Goal: Information Seeking & Learning: Check status

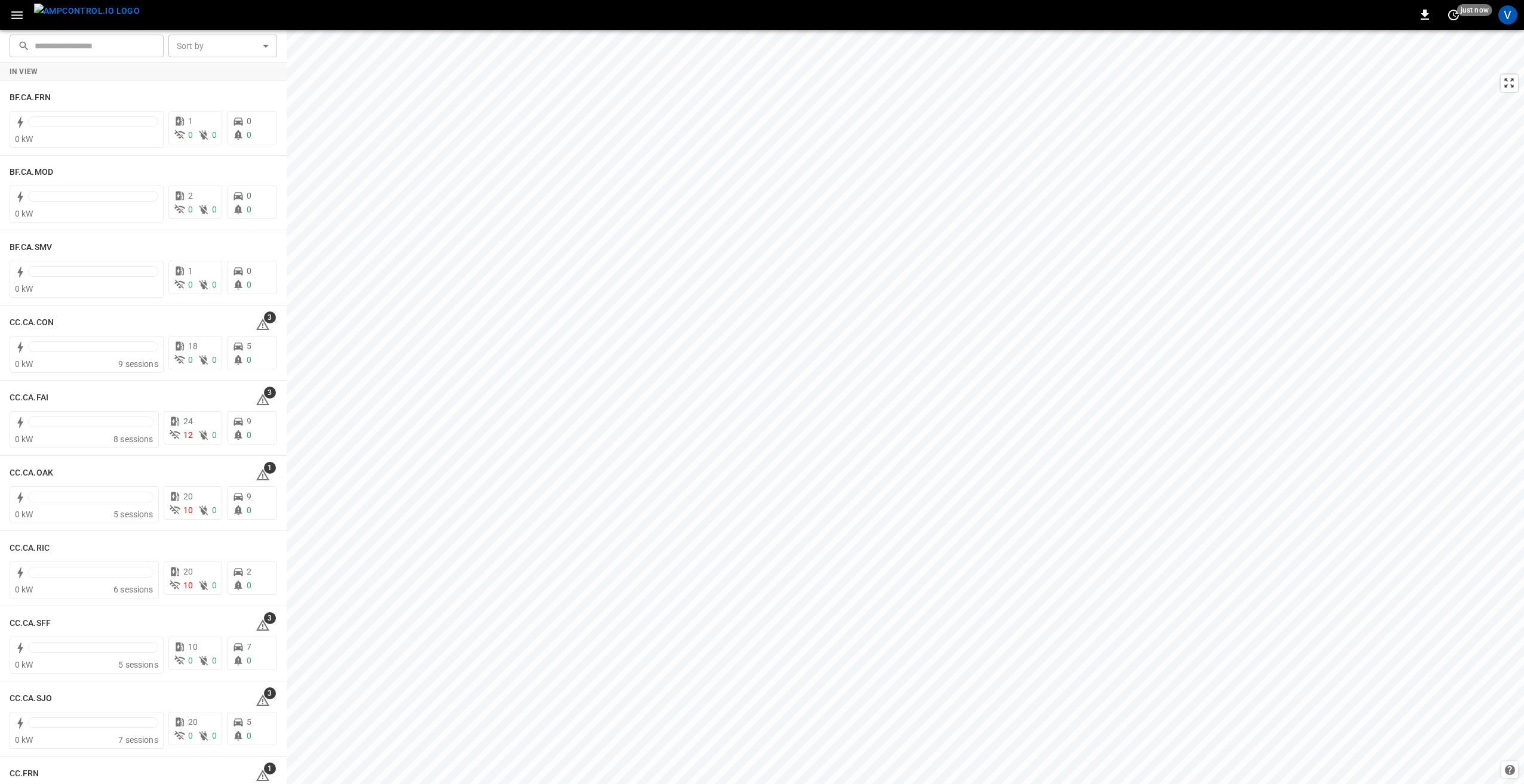
click at [20, 12] on icon "button" at bounding box center [17, 15] width 15 height 15
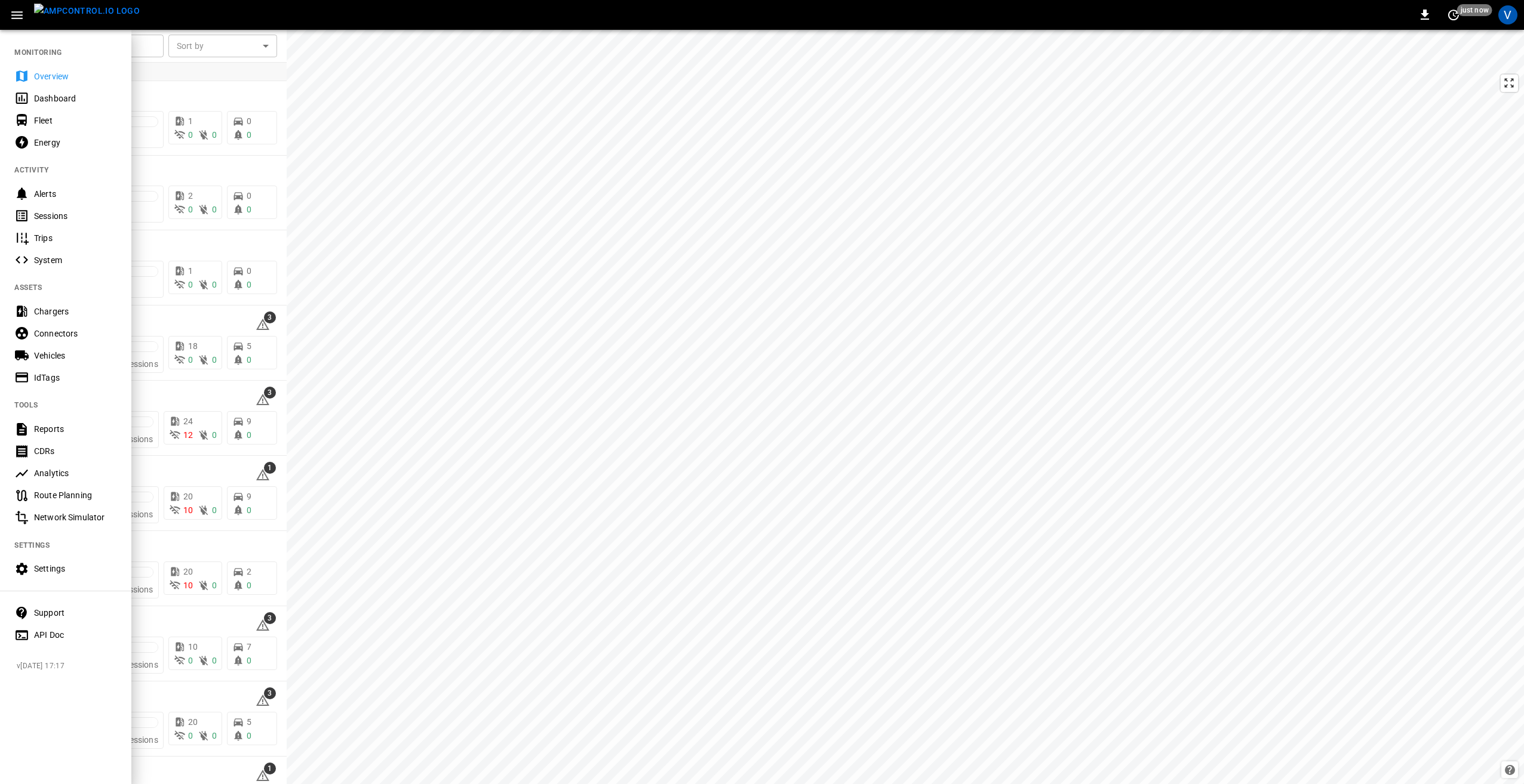
click at [52, 572] on div "Settings" at bounding box center [75, 569] width 83 height 12
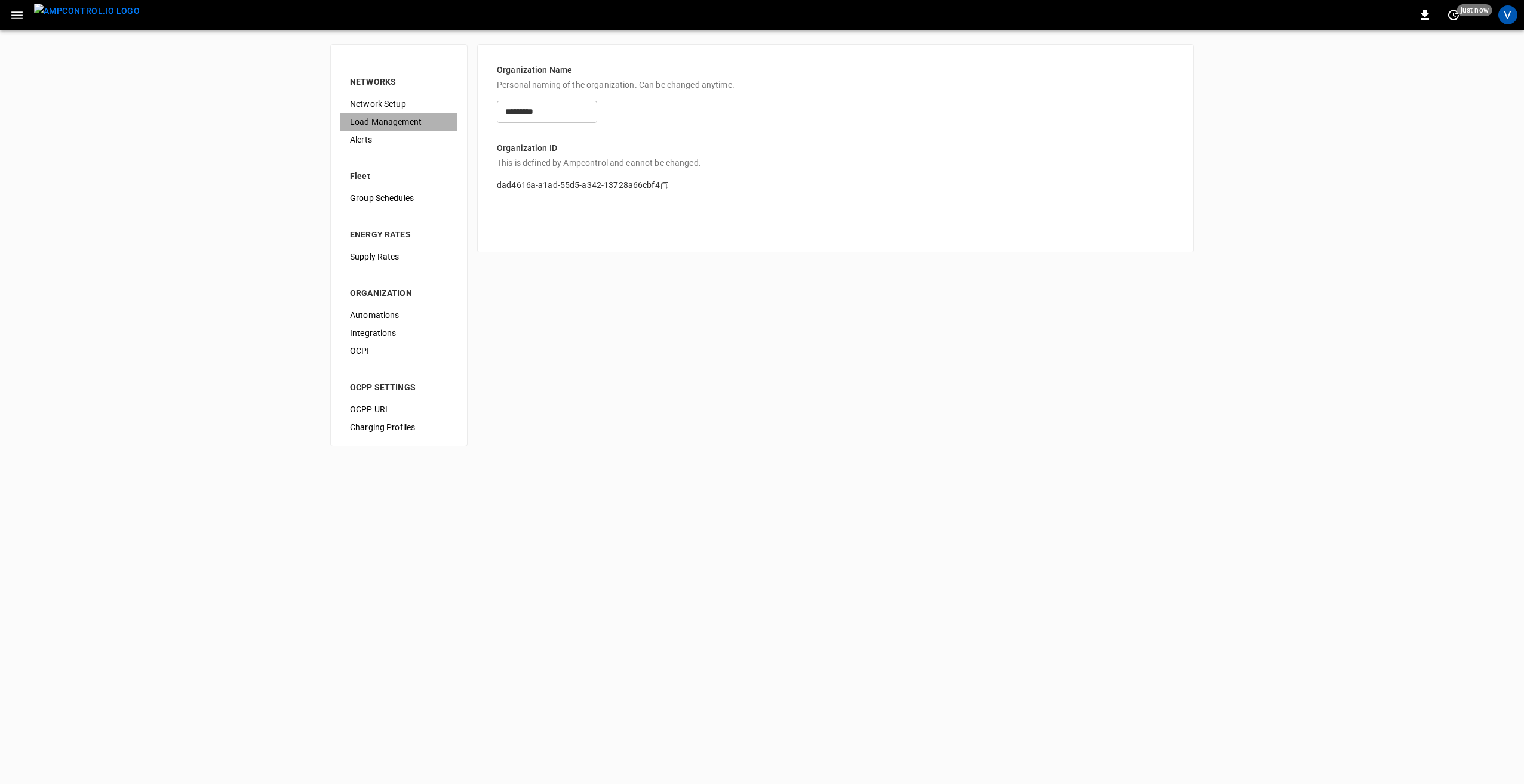
click at [383, 118] on span "Load Management" at bounding box center [398, 122] width 98 height 12
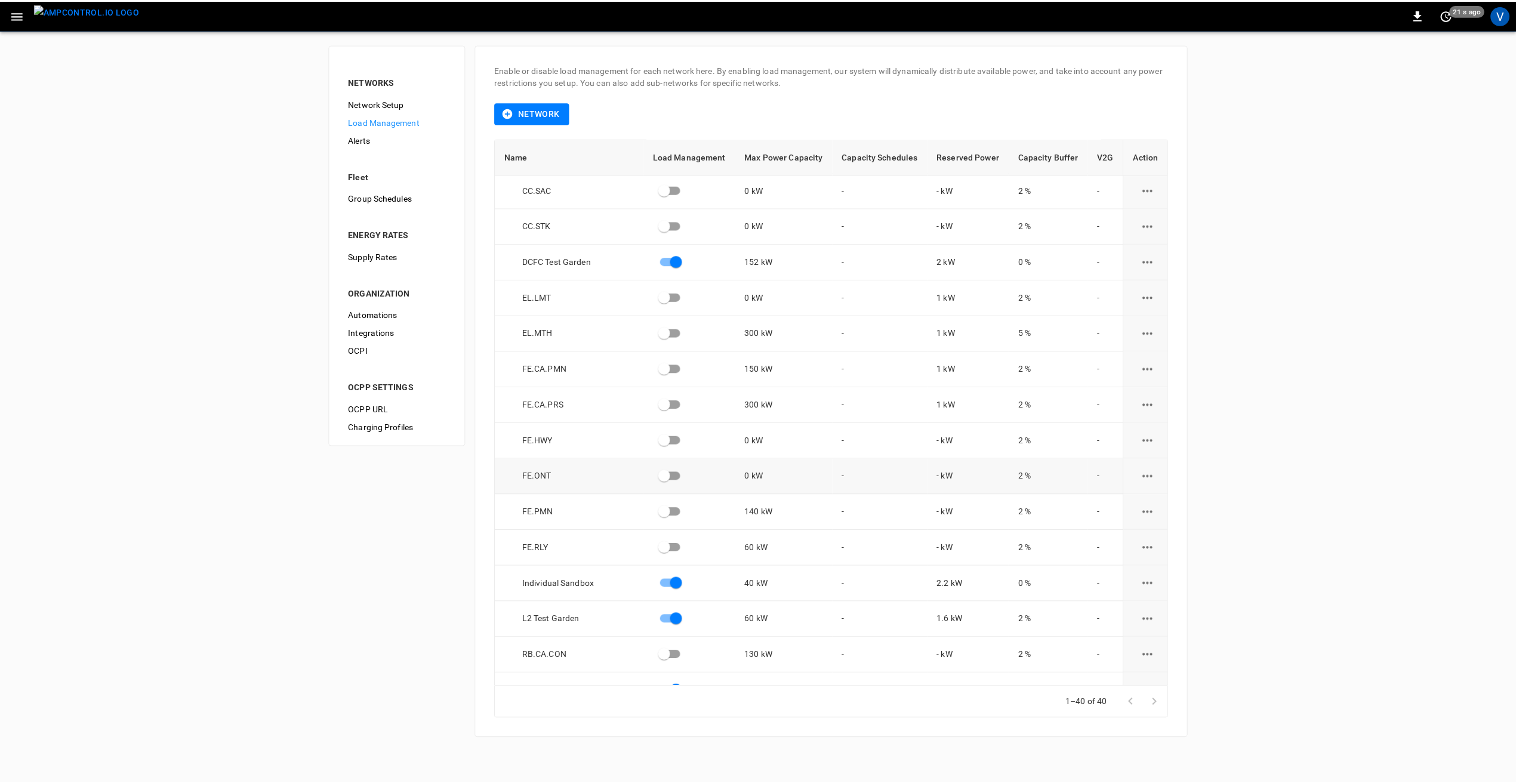
scroll to position [511, 0]
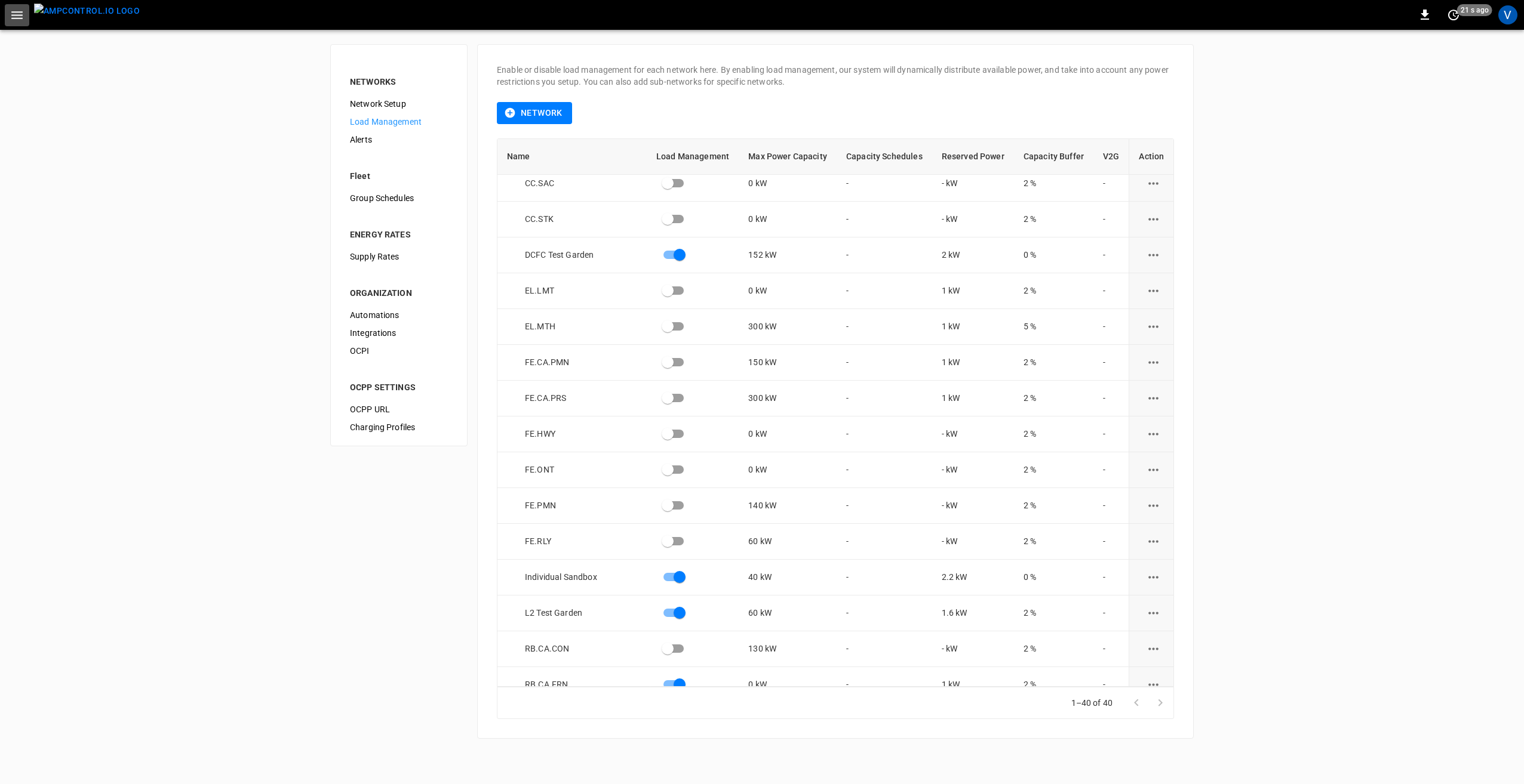
click at [11, 19] on icon "button" at bounding box center [17, 15] width 15 height 15
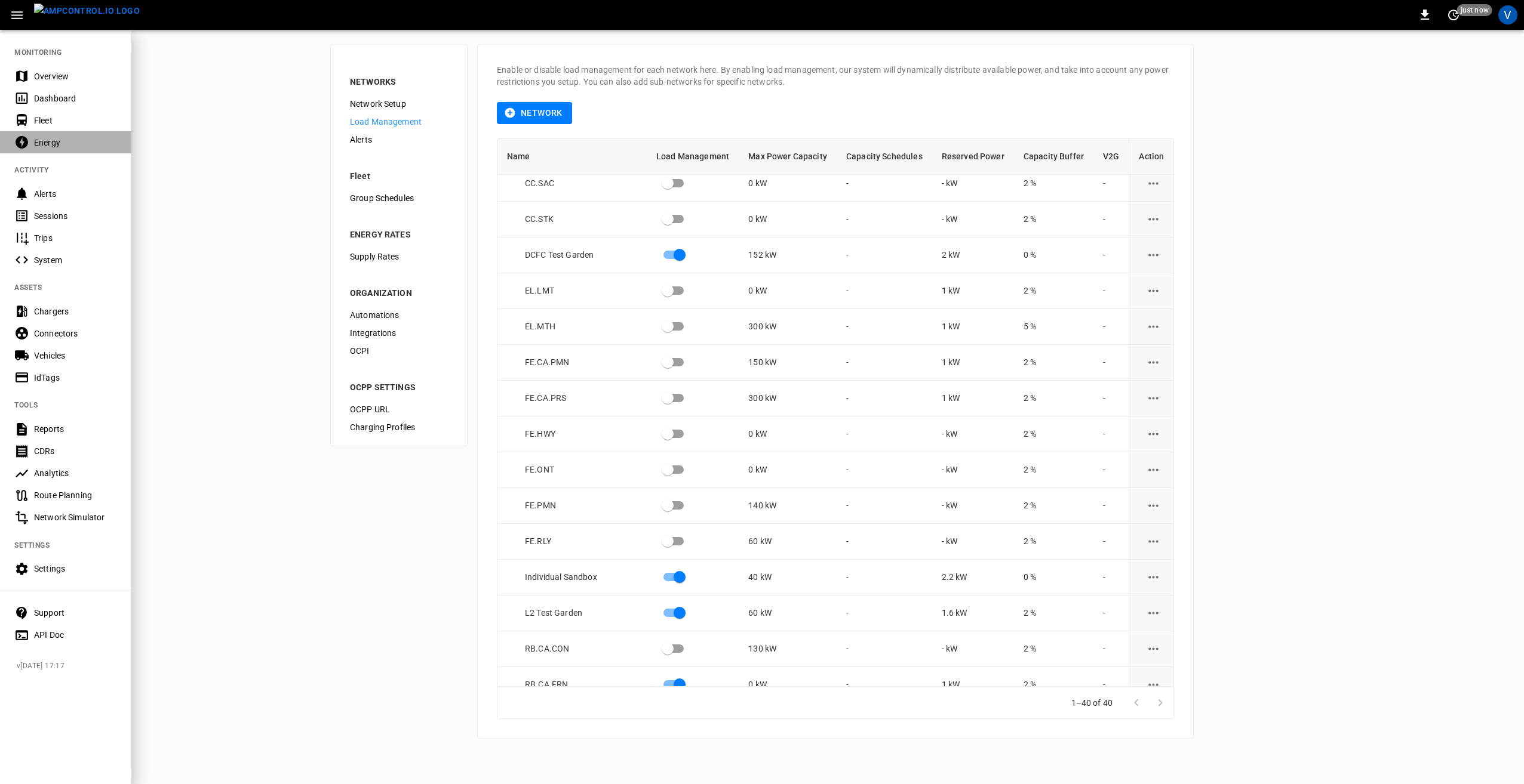
click at [59, 139] on div "Energy" at bounding box center [75, 143] width 83 height 12
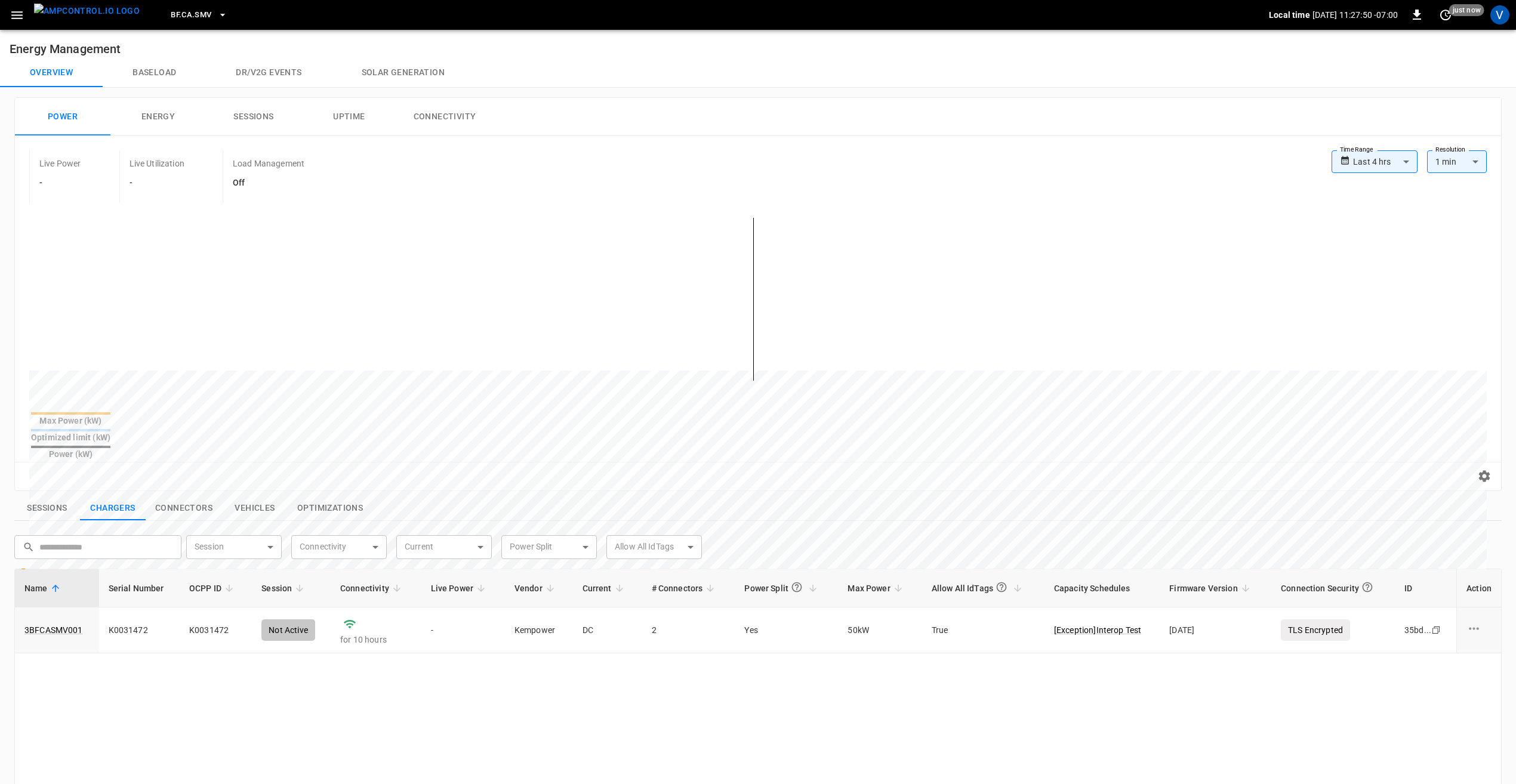
click at [158, 71] on button "Baseload" at bounding box center [154, 73] width 104 height 29
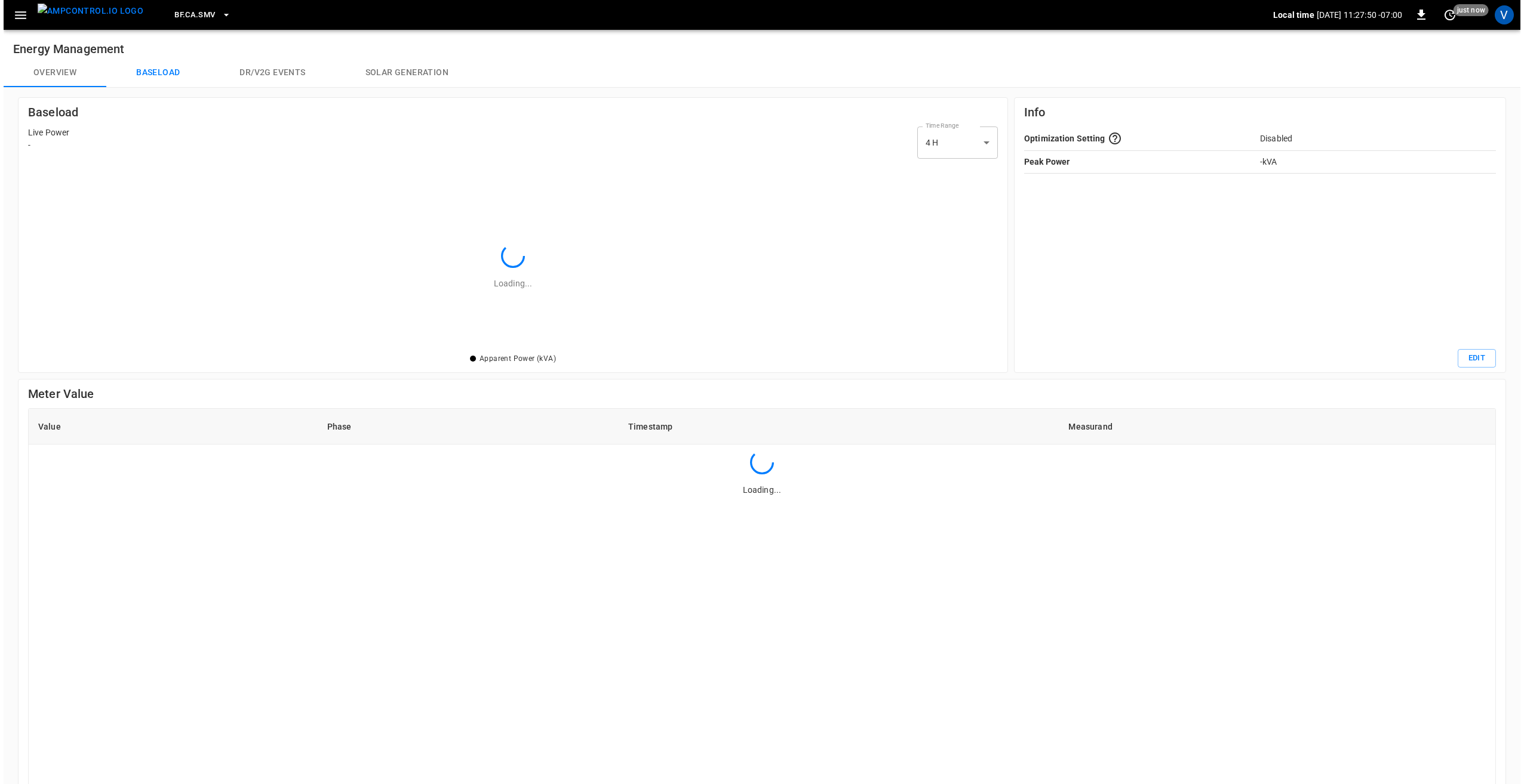
scroll to position [181, 962]
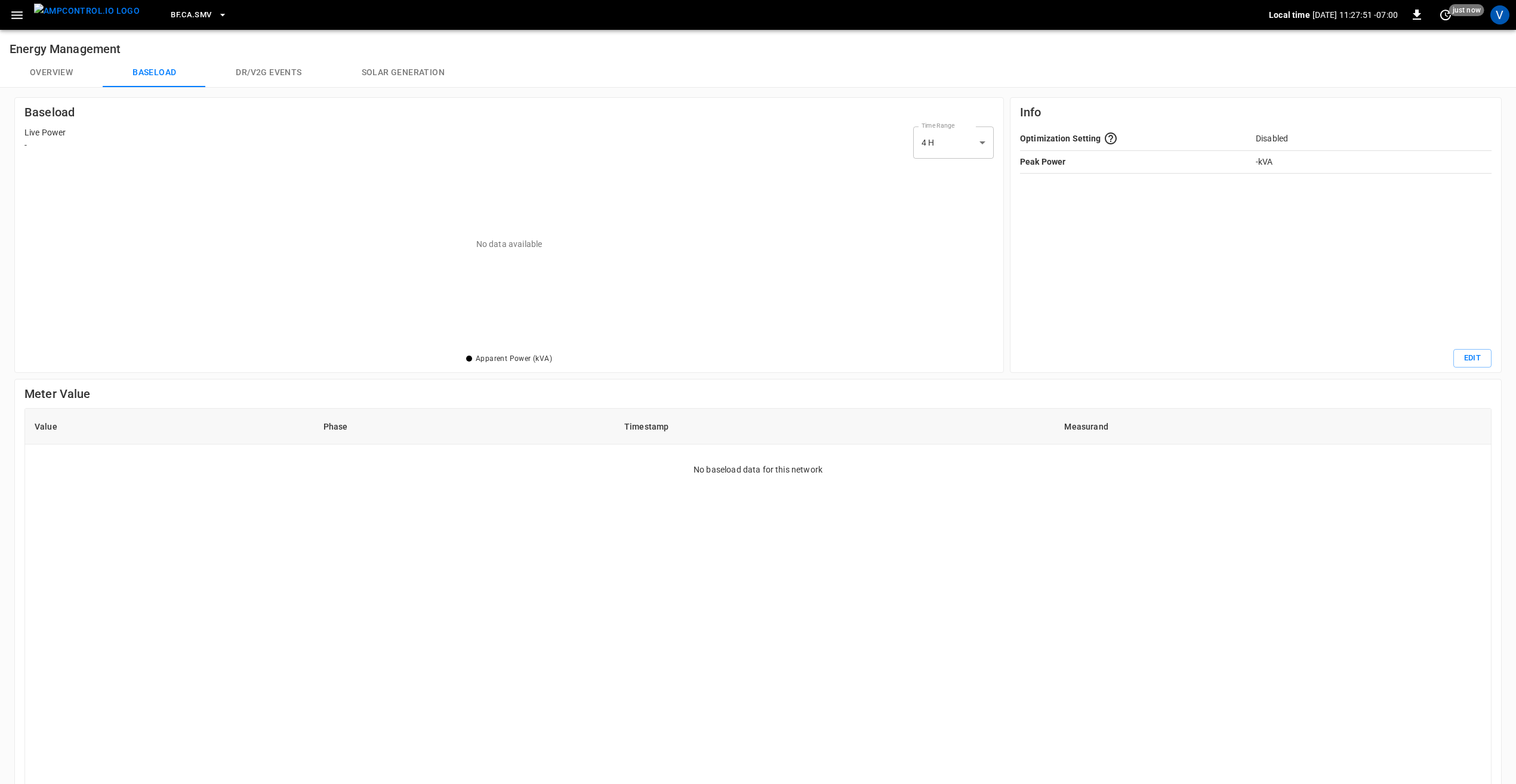
click at [186, 21] on span "BF.CA.SMV" at bounding box center [190, 15] width 40 height 14
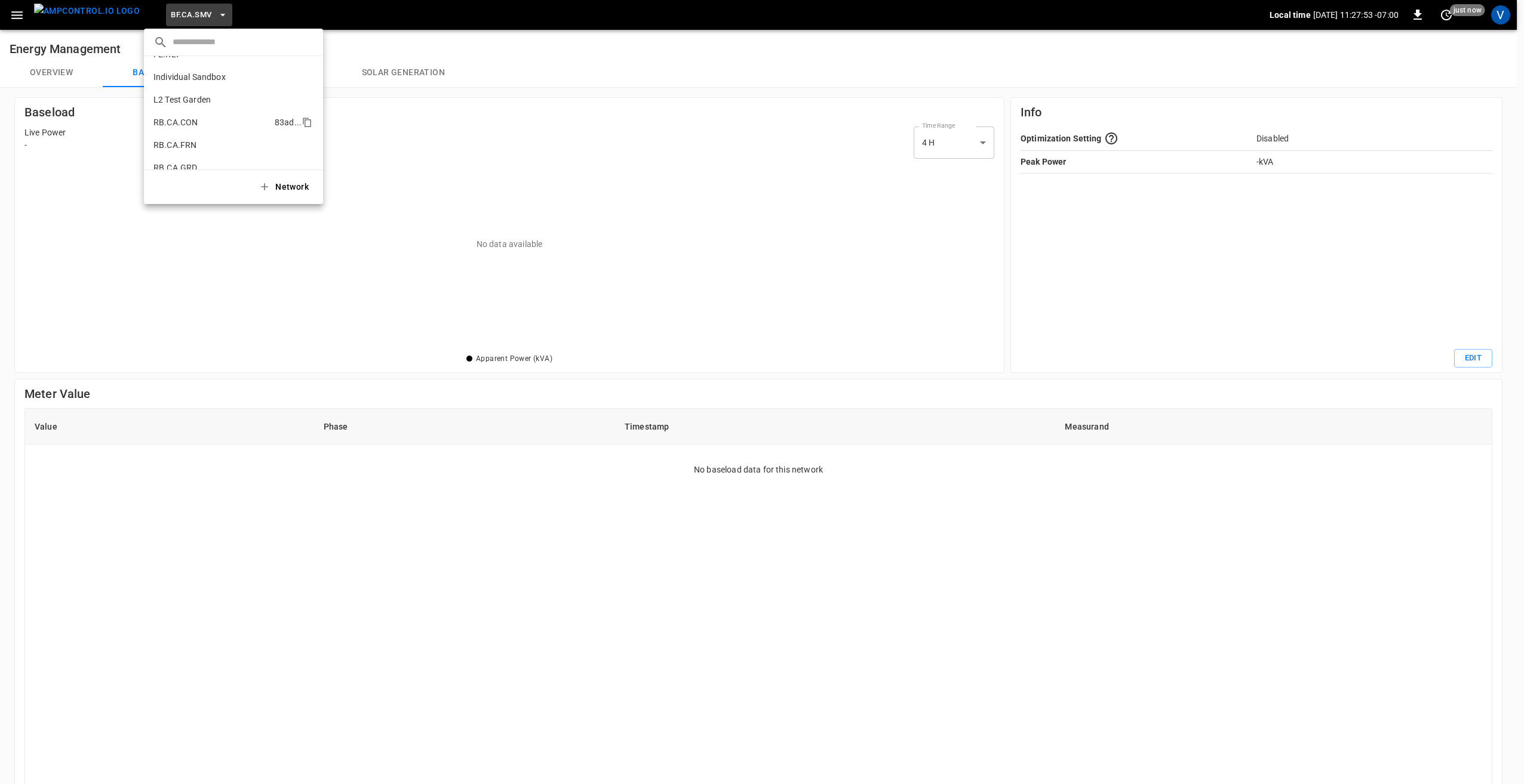
scroll to position [482, 0]
click at [180, 111] on p "FE.PMN" at bounding box center [212, 112] width 116 height 12
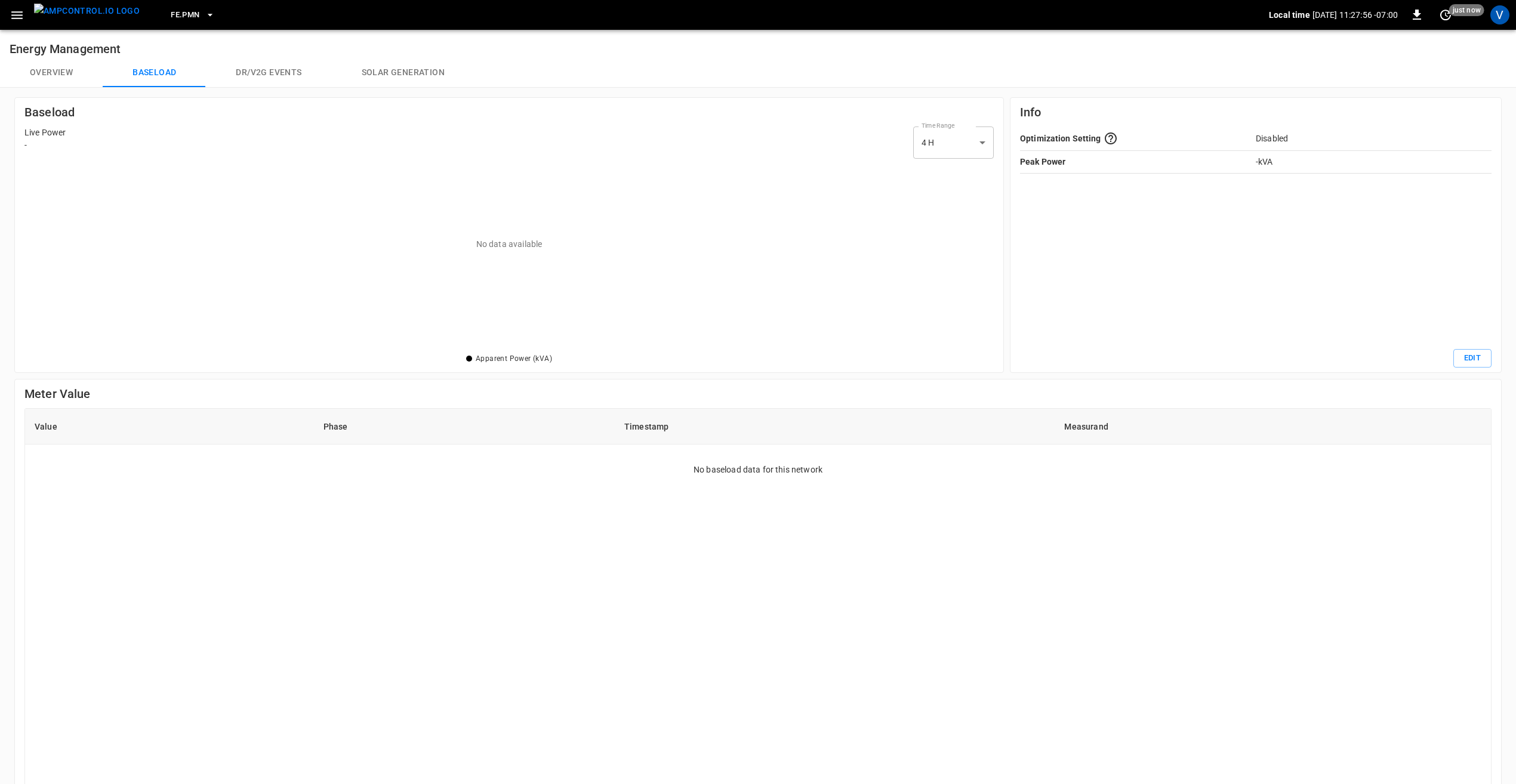
click at [39, 79] on button "Overview" at bounding box center [51, 73] width 103 height 29
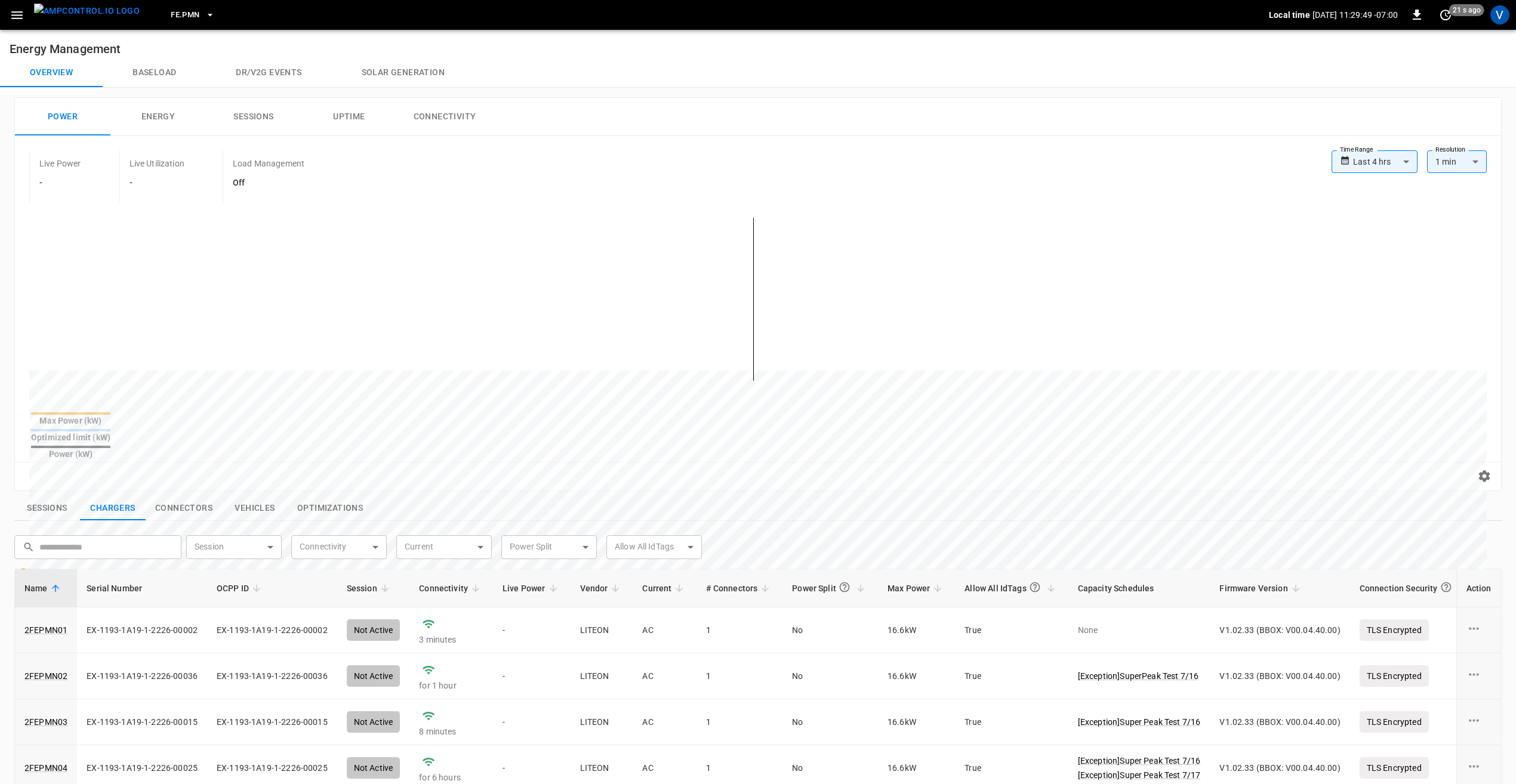
click at [1389, 155] on body "**********" at bounding box center [758, 580] width 1516 height 1159
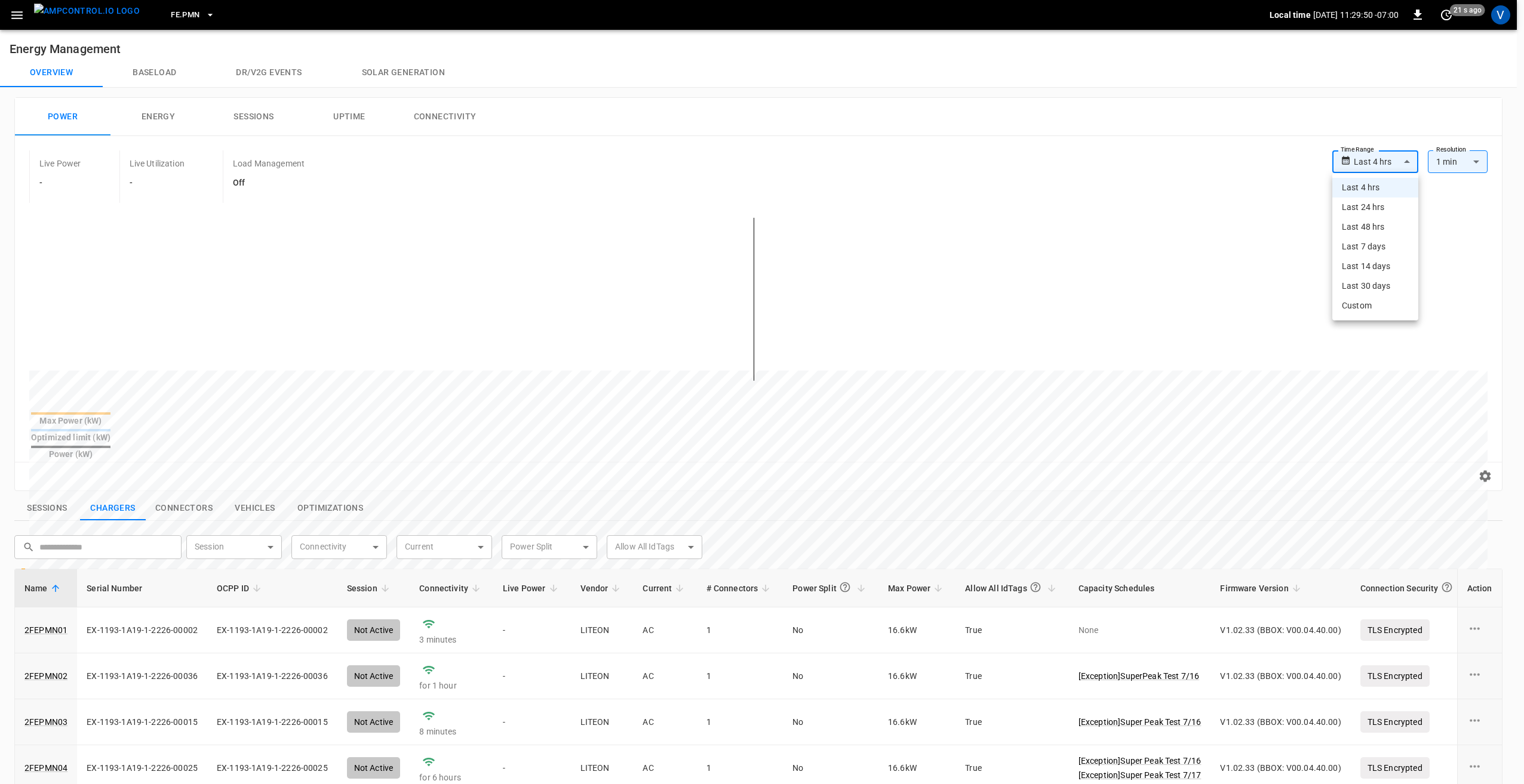
click at [1364, 250] on li "Last 7 days" at bounding box center [1375, 246] width 86 height 20
type input "**********"
type input "***"
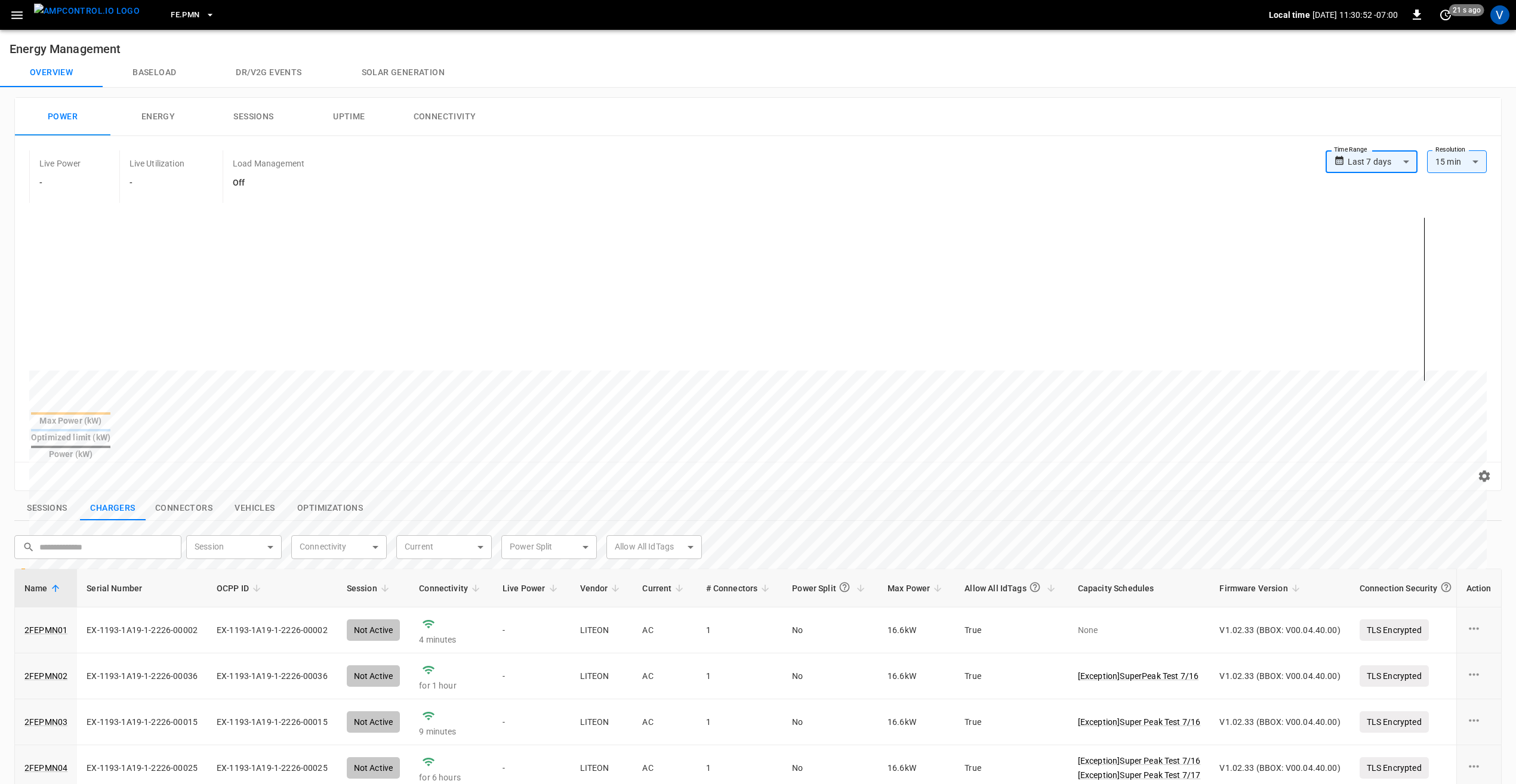
click at [182, 8] on button "FE.PMN" at bounding box center [193, 15] width 54 height 24
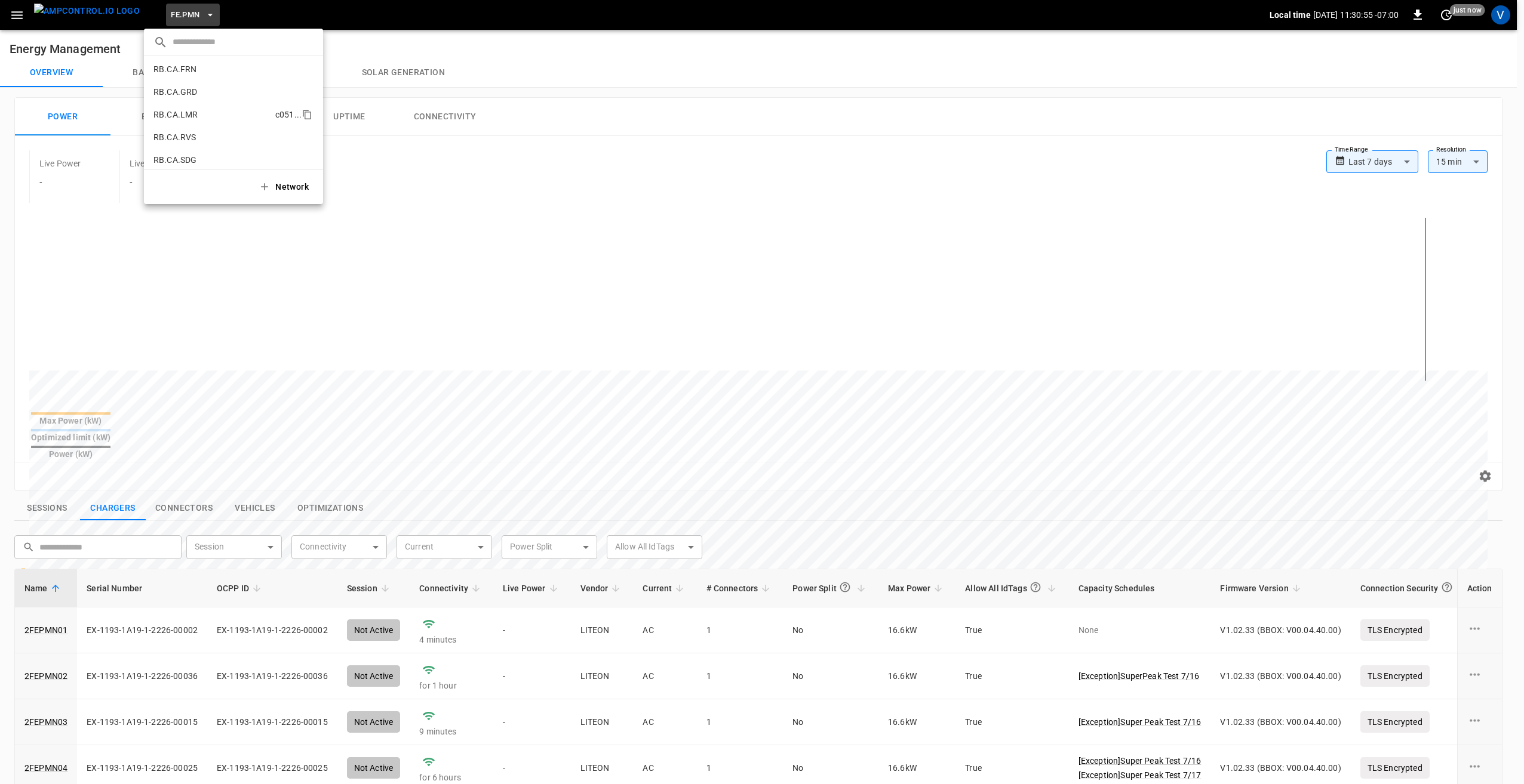
scroll to position [625, 0]
click at [200, 62] on p "RB.CA.CON" at bounding box center [212, 60] width 116 height 12
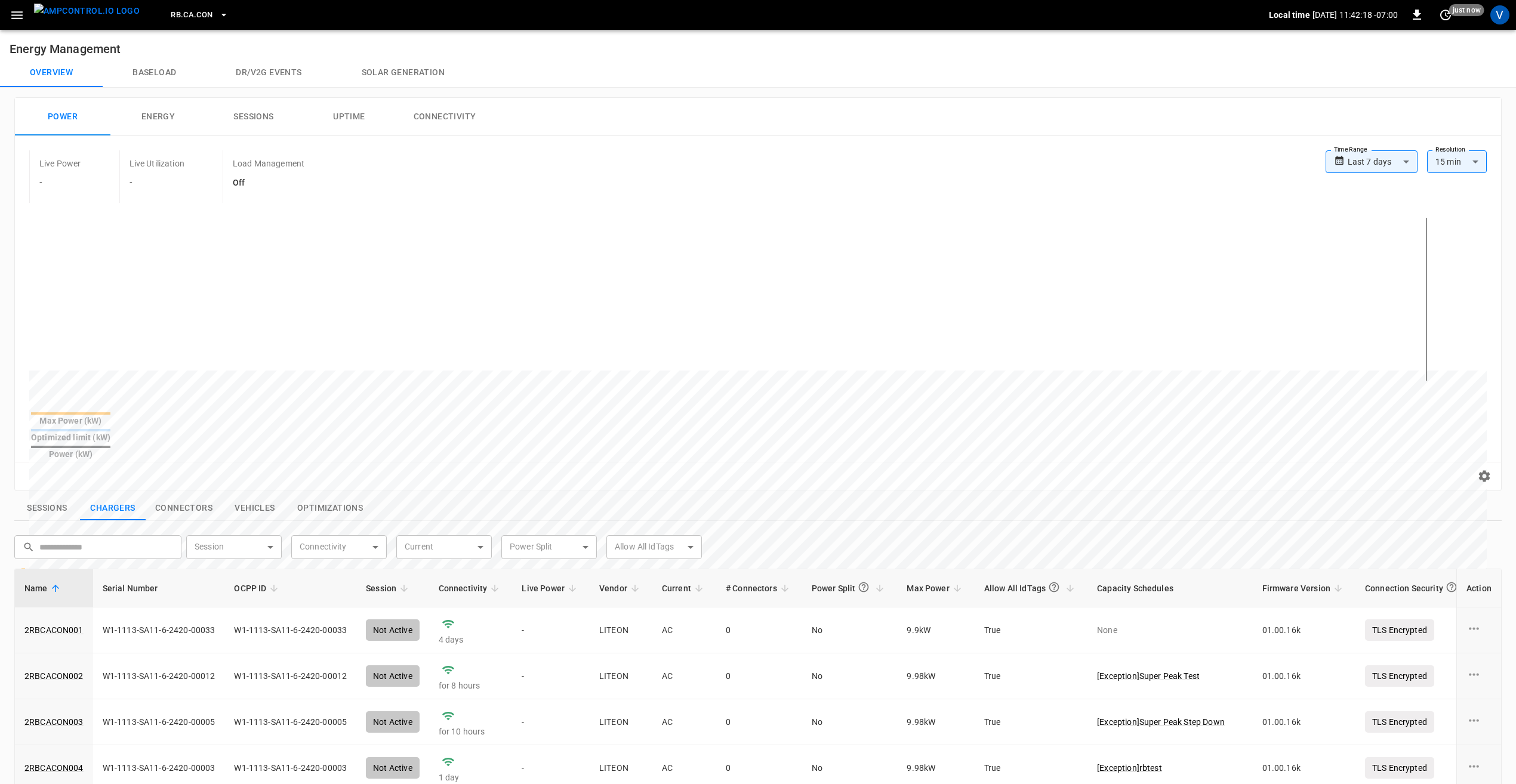
click at [171, 18] on span "RB.CA.CON" at bounding box center [191, 15] width 42 height 14
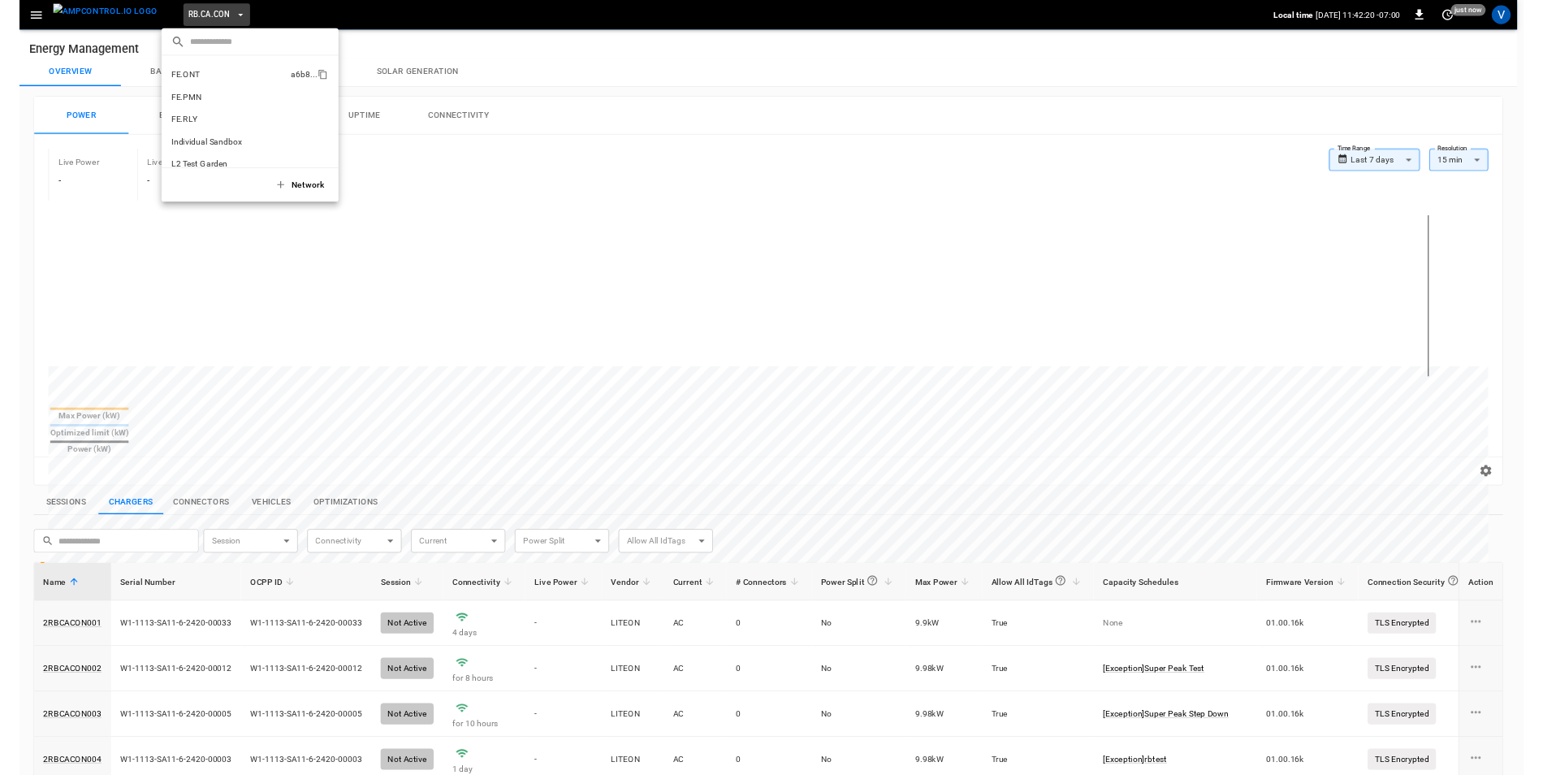
scroll to position [525, 0]
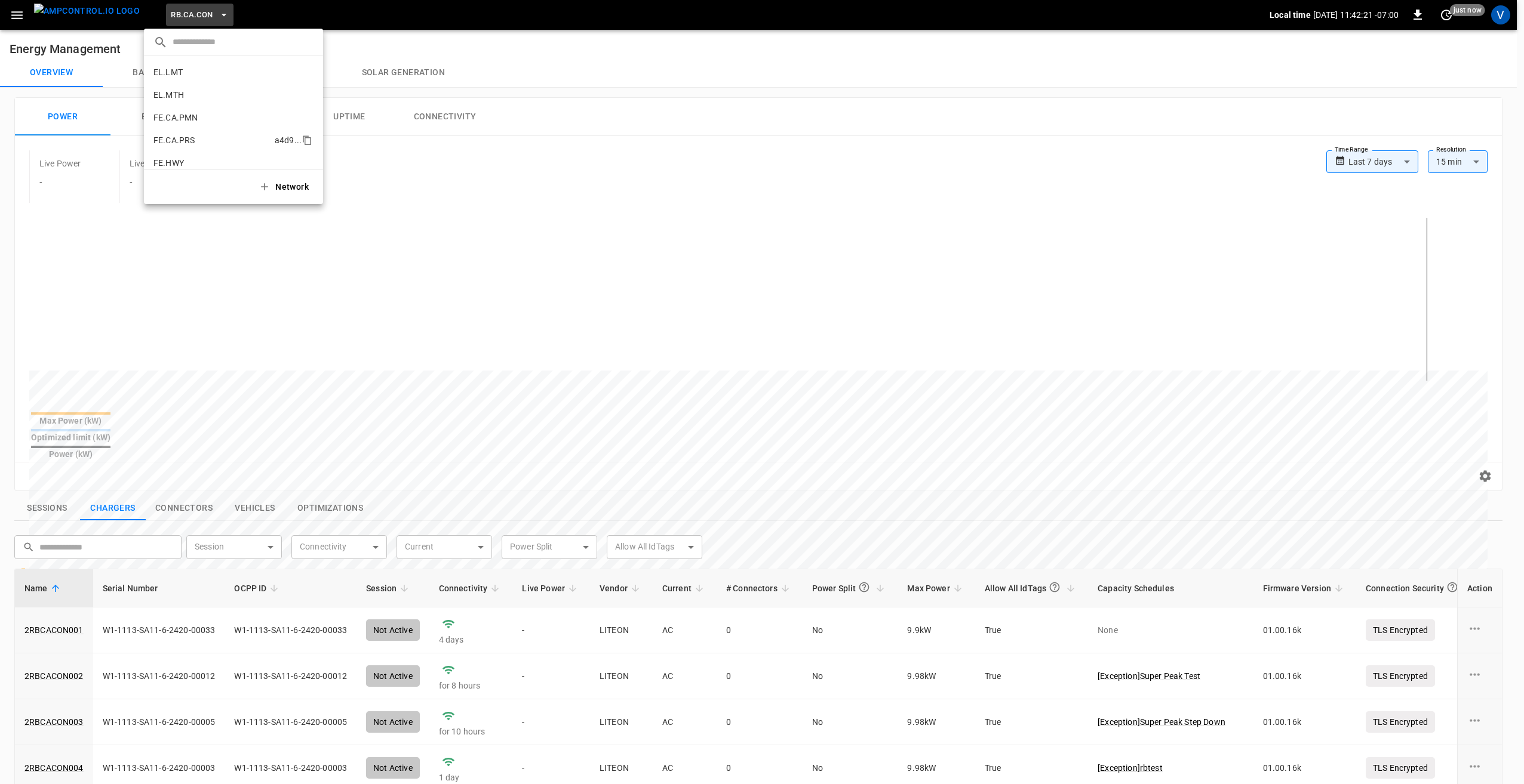
click at [193, 135] on p "FE.CA.PRS" at bounding box center [212, 140] width 116 height 12
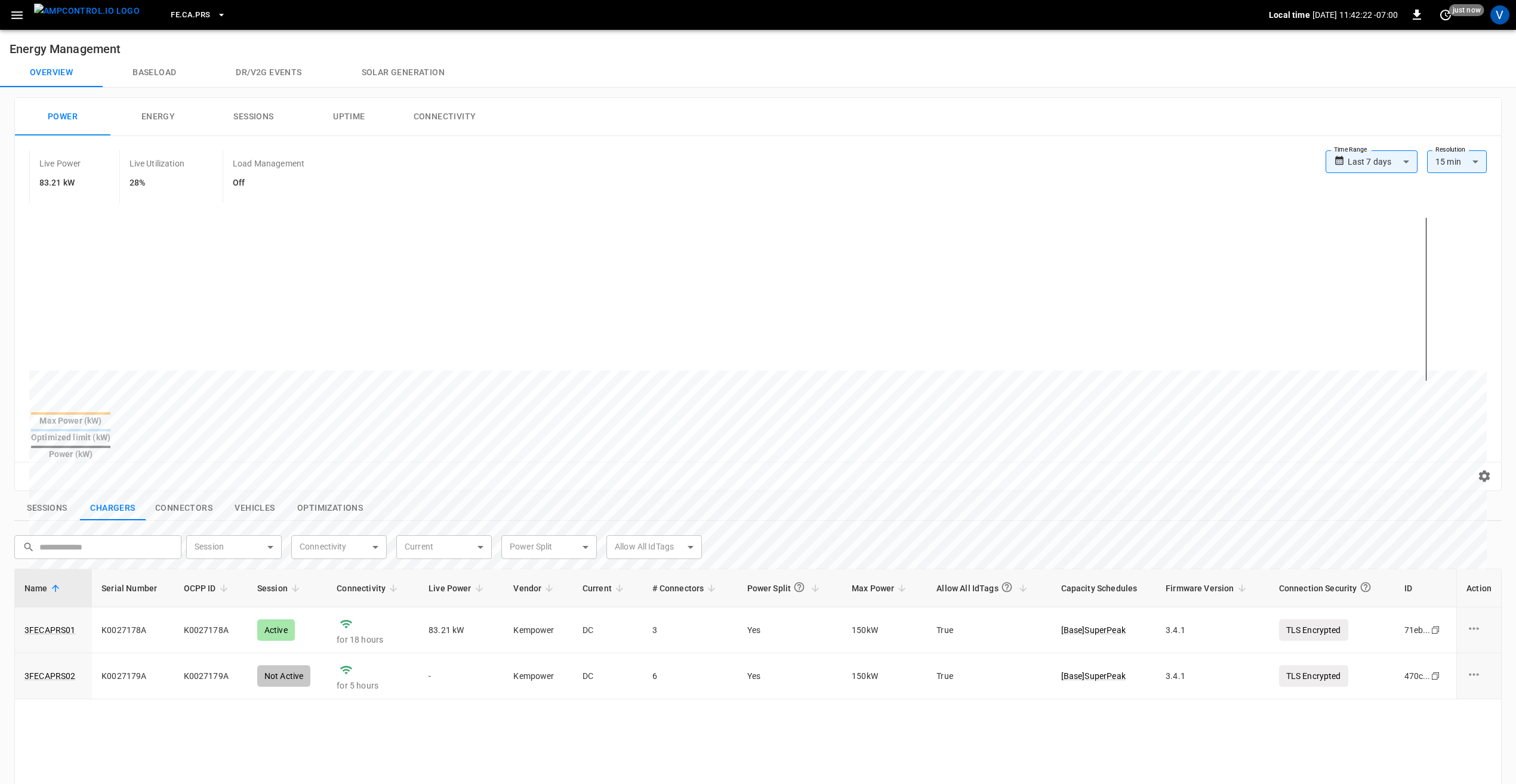
click at [1385, 160] on body "**********" at bounding box center [758, 580] width 1516 height 1159
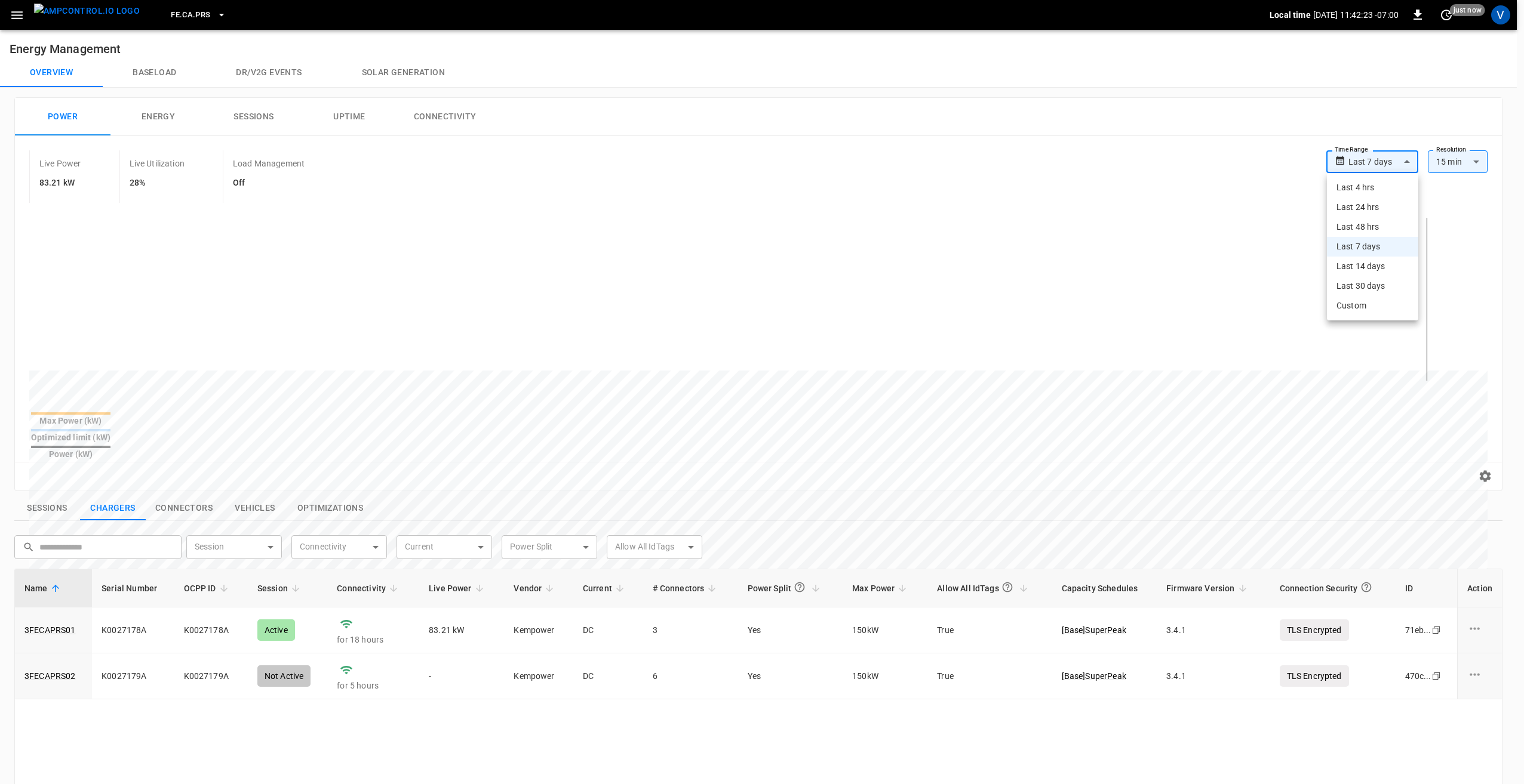
click at [1363, 285] on li "Last 30 days" at bounding box center [1373, 286] width 91 height 20
type input "**********"
type input "**"
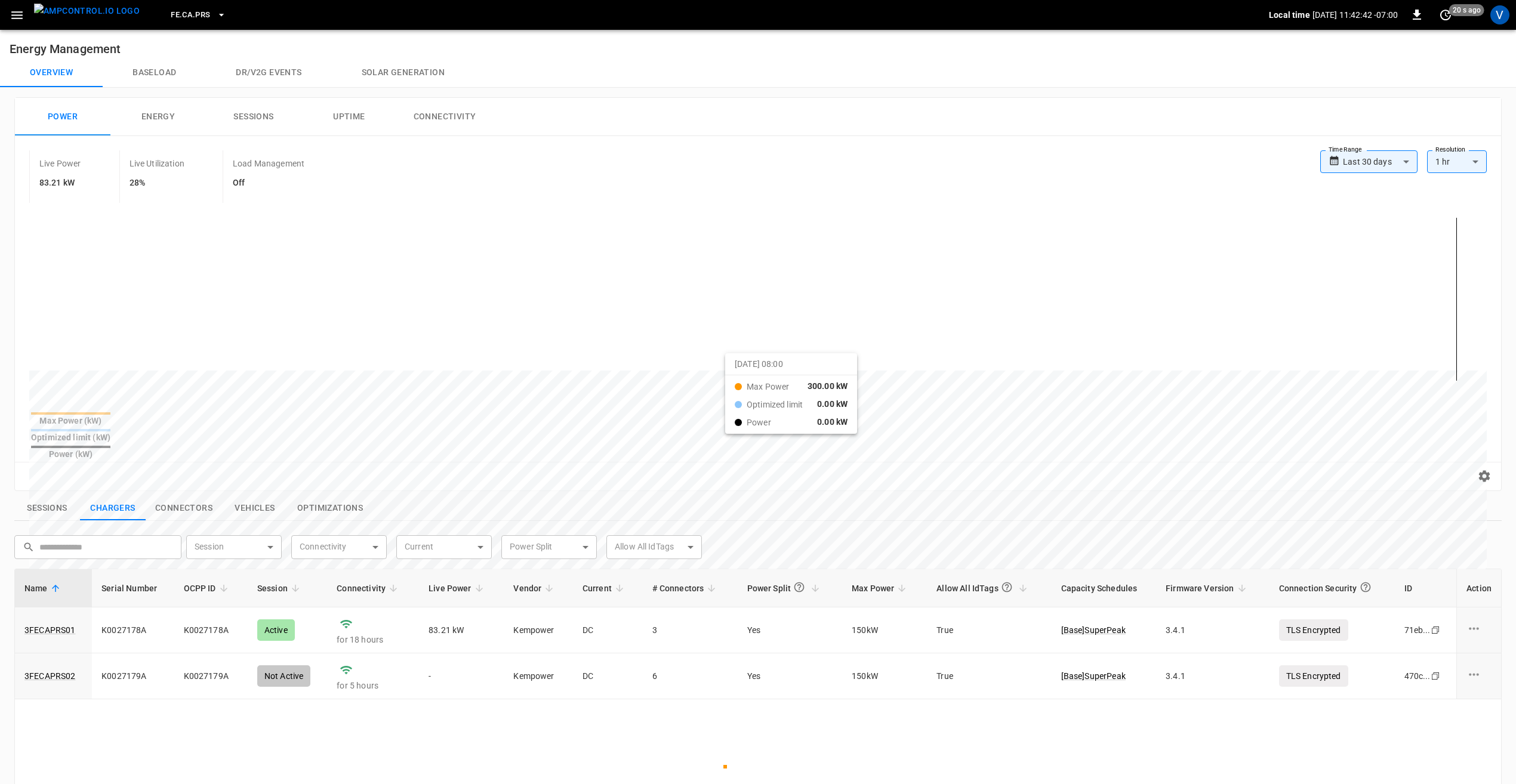
drag, startPoint x: 973, startPoint y: 360, endPoint x: 740, endPoint y: 364, distance: 233.0
click at [740, 577] on div at bounding box center [736, 658] width 1413 height 163
click at [37, 467] on button "Reset zoom" at bounding box center [51, 476] width 55 height 18
drag, startPoint x: 1113, startPoint y: 380, endPoint x: 1232, endPoint y: 379, distance: 119.0
click at [1232, 577] on div at bounding box center [736, 658] width 1413 height 163
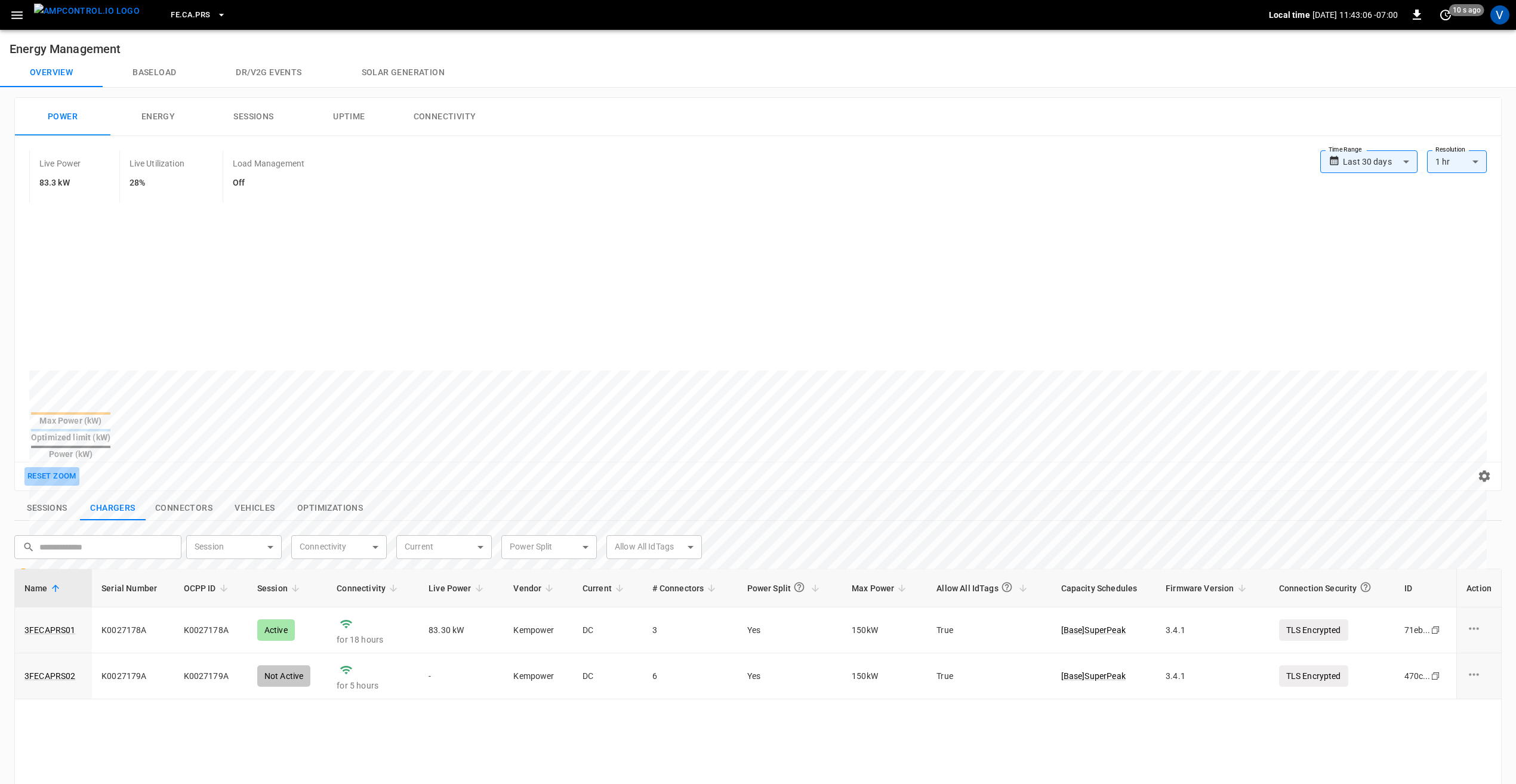
click at [49, 467] on button "Reset zoom" at bounding box center [51, 476] width 55 height 18
